Goal: Task Accomplishment & Management: Manage account settings

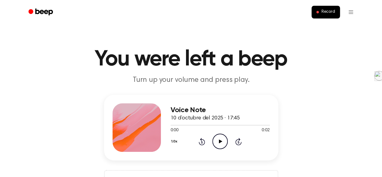
click at [219, 137] on icon "Play Audio" at bounding box center [219, 140] width 15 height 15
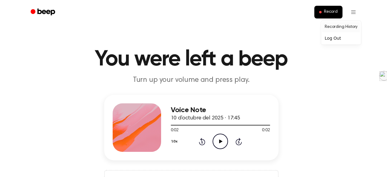
click at [327, 28] on link "Recording History" at bounding box center [341, 27] width 38 height 10
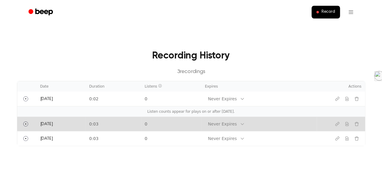
click at [66, 125] on td "[DATE]" at bounding box center [61, 124] width 49 height 15
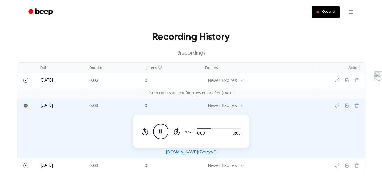
scroll to position [61, 0]
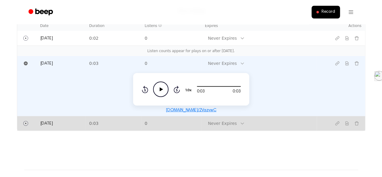
click at [85, 123] on td "[DATE]" at bounding box center [61, 123] width 49 height 15
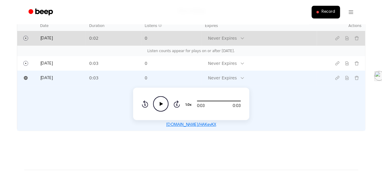
click at [86, 40] on td "[DATE]" at bounding box center [61, 38] width 49 height 15
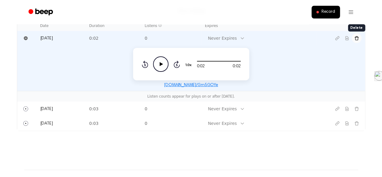
click at [354, 38] on button "Delete recording" at bounding box center [357, 38] width 10 height 10
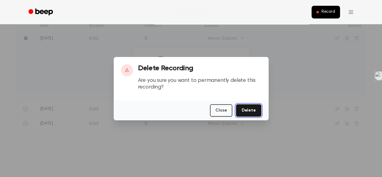
click at [250, 112] on button "Delete" at bounding box center [248, 110] width 25 height 12
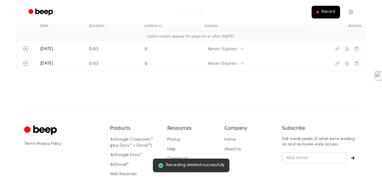
scroll to position [0, 0]
